Goal: Information Seeking & Learning: Learn about a topic

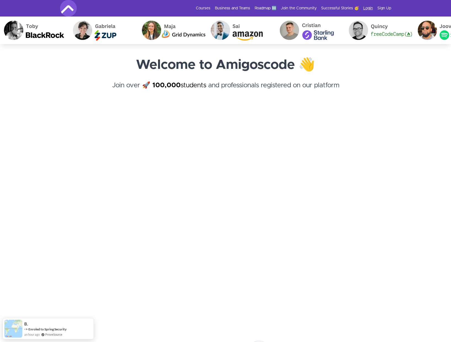
click at [364, 9] on link "Login" at bounding box center [368, 9] width 10 height 6
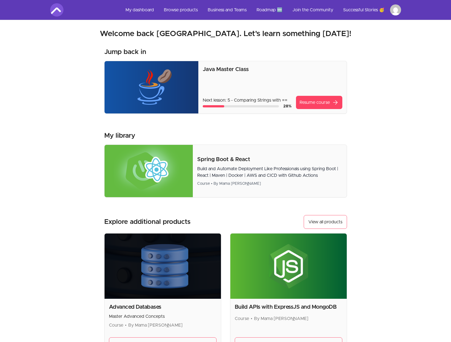
click at [385, 118] on section "Welcome back Sahara! Welcome back Sahara. Let's learn something today! Jump bac…" at bounding box center [225, 190] width 368 height 340
click at [144, 9] on link "My dashboard" at bounding box center [139, 9] width 37 height 13
click at [139, 7] on link "My dashboard" at bounding box center [139, 9] width 37 height 13
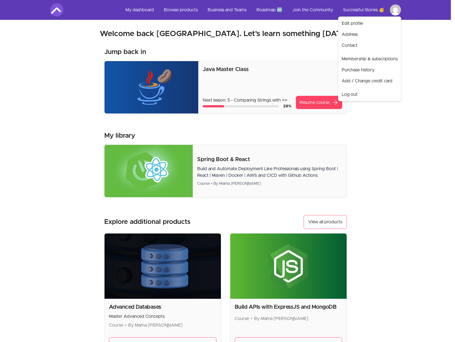
click at [397, 10] on html "Skip to main content Main menu Includes navigation links and user settings My d…" at bounding box center [227, 219] width 455 height 438
click at [360, 59] on link "Membership & subscriptions" at bounding box center [369, 58] width 60 height 11
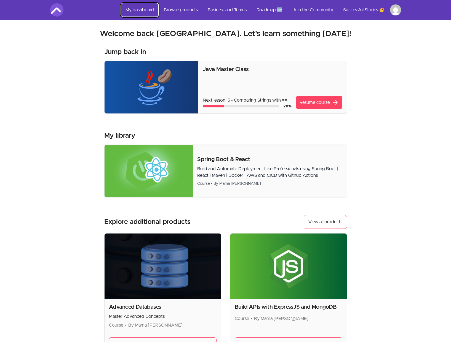
click at [143, 10] on link "My dashboard" at bounding box center [139, 9] width 37 height 13
click at [173, 14] on link "Browse products" at bounding box center [180, 9] width 43 height 13
click at [175, 11] on link "Browse products" at bounding box center [180, 9] width 43 height 13
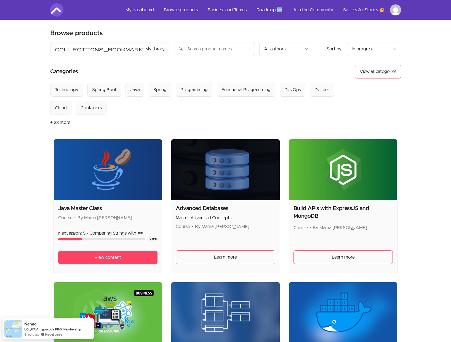
click at [58, 123] on button "+ 23 more" at bounding box center [60, 122] width 20 height 15
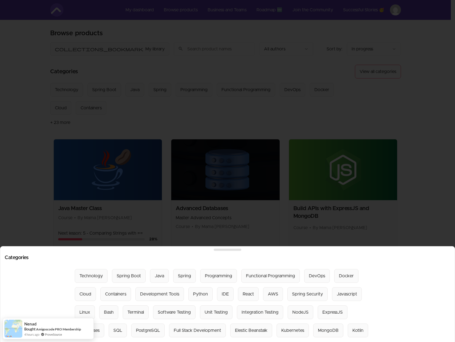
click at [424, 175] on div at bounding box center [227, 171] width 455 height 342
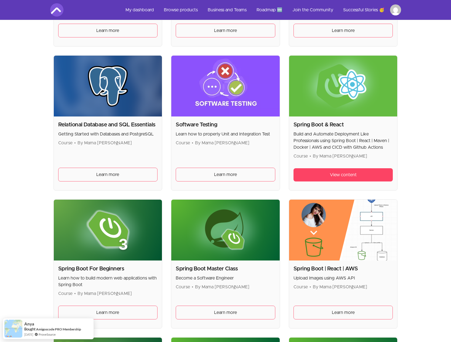
scroll to position [924, 0]
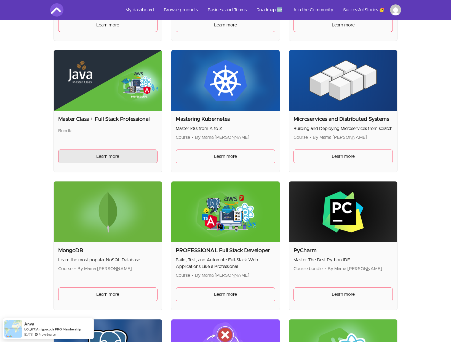
click at [78, 154] on link "Learn more" at bounding box center [107, 157] width 99 height 14
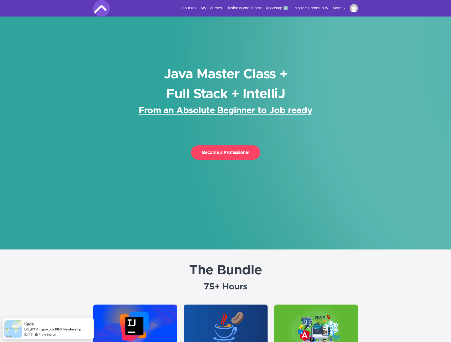
scroll to position [229, 0]
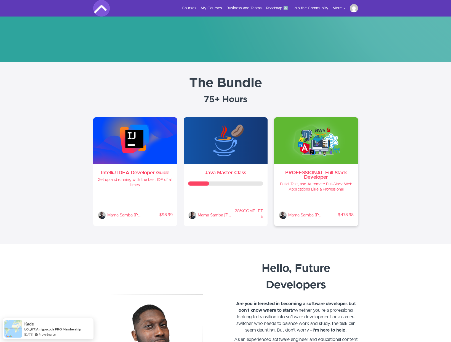
click at [323, 182] on h4 "Build, Test, and Automate Full-Stack Web Applications Like a Professional" at bounding box center [315, 187] width 75 height 10
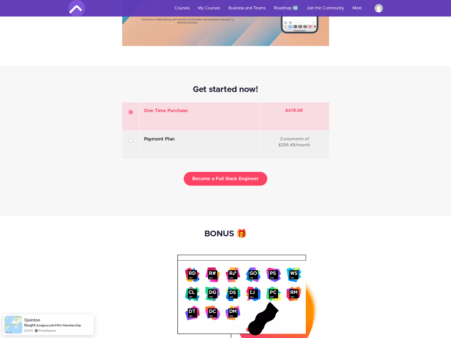
scroll to position [1553, 0]
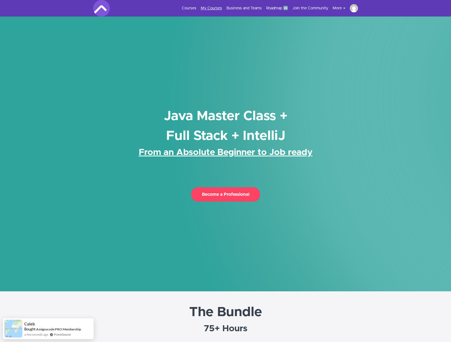
click at [209, 10] on link "My Courses" at bounding box center [211, 9] width 21 height 6
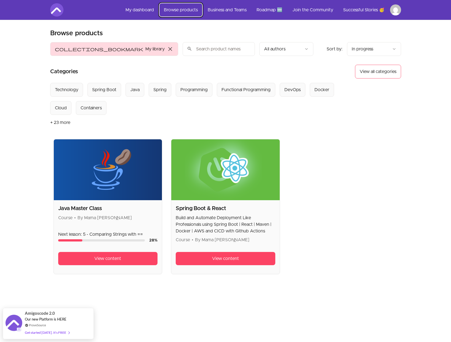
click at [184, 11] on link "Browse products" at bounding box center [180, 9] width 43 height 13
